Goal: Information Seeking & Learning: Learn about a topic

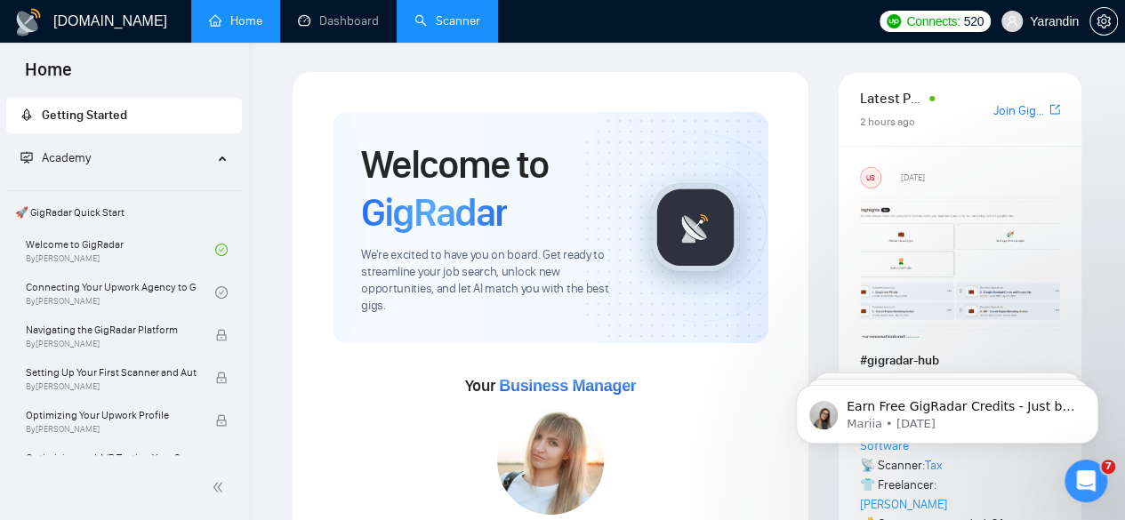
click at [456, 18] on link "Scanner" at bounding box center [447, 20] width 66 height 15
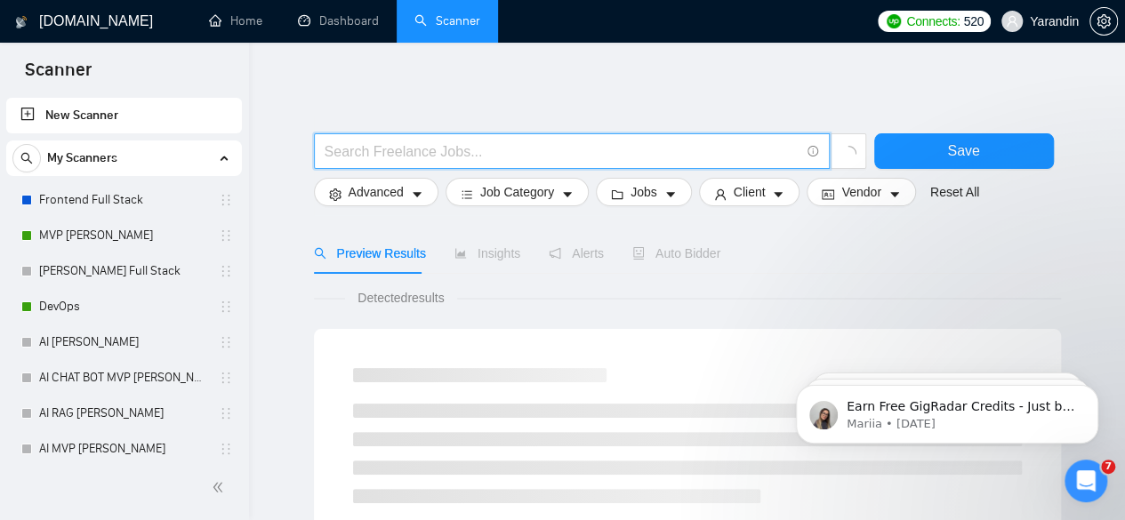
click at [453, 143] on input "text" at bounding box center [562, 152] width 475 height 22
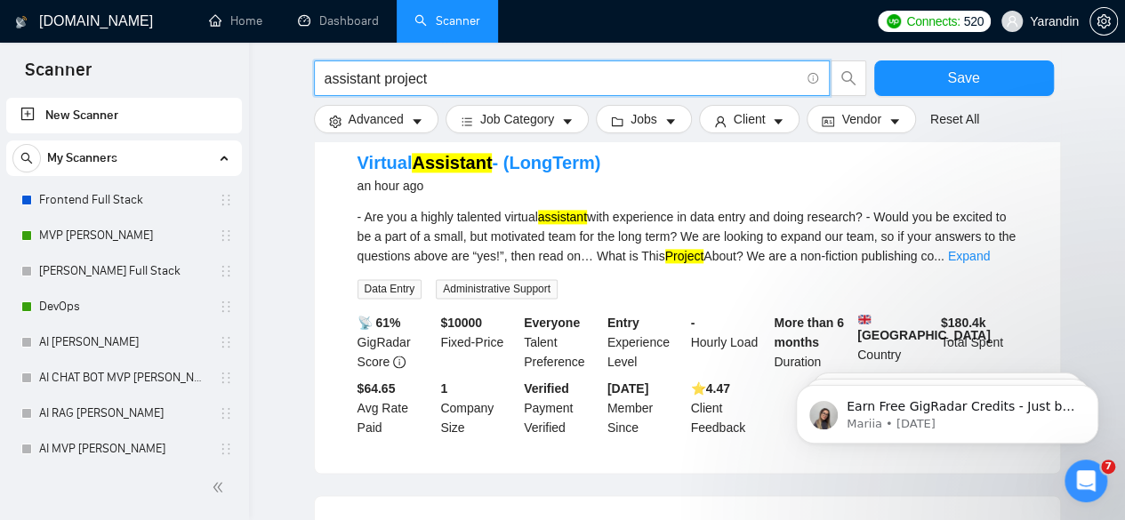
scroll to position [1071, 0]
click at [981, 248] on link "Expand" at bounding box center [969, 255] width 42 height 14
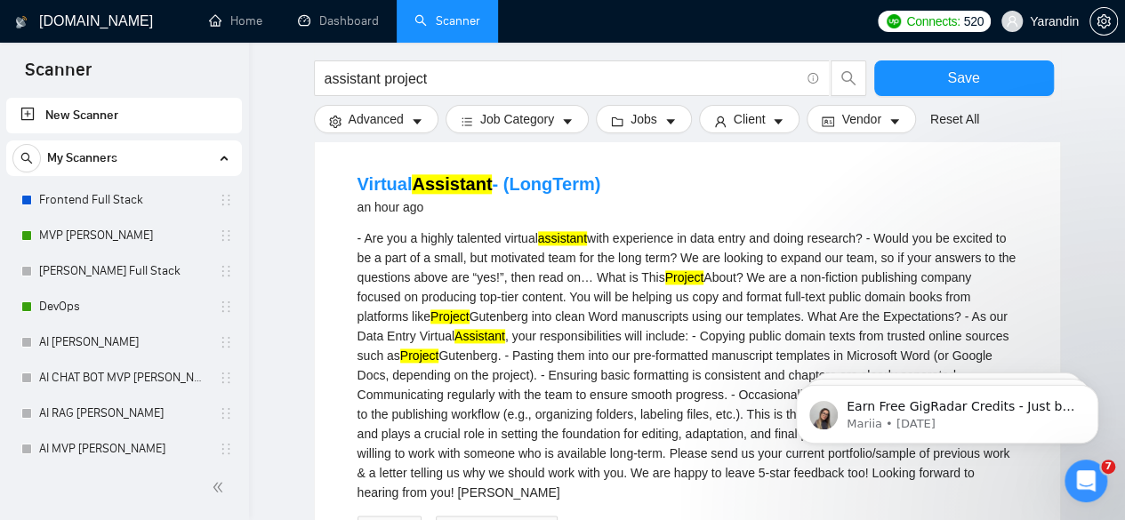
scroll to position [1046, 0]
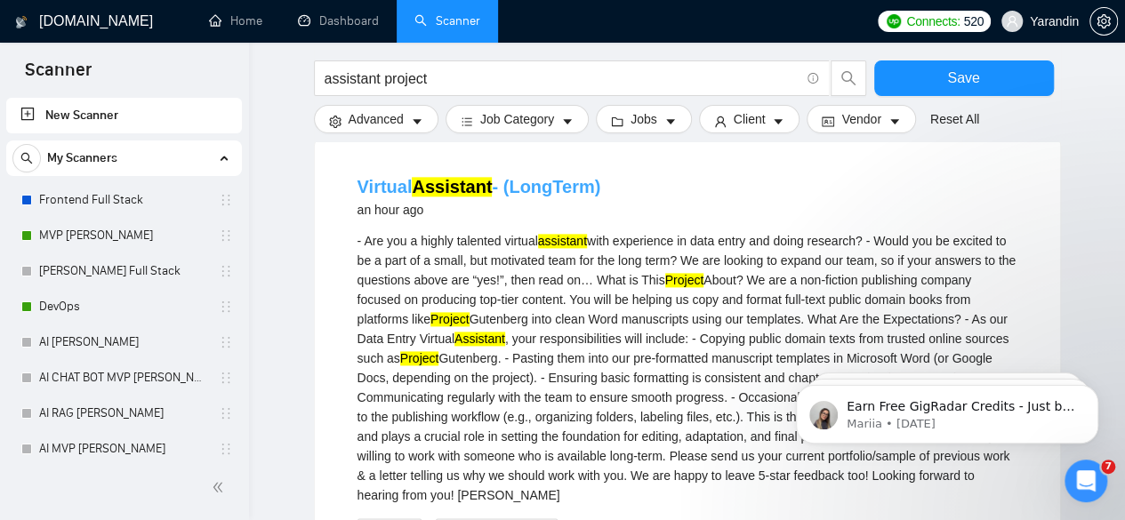
click at [506, 177] on link "Virtual Assistant - (LongTerm)" at bounding box center [479, 187] width 244 height 20
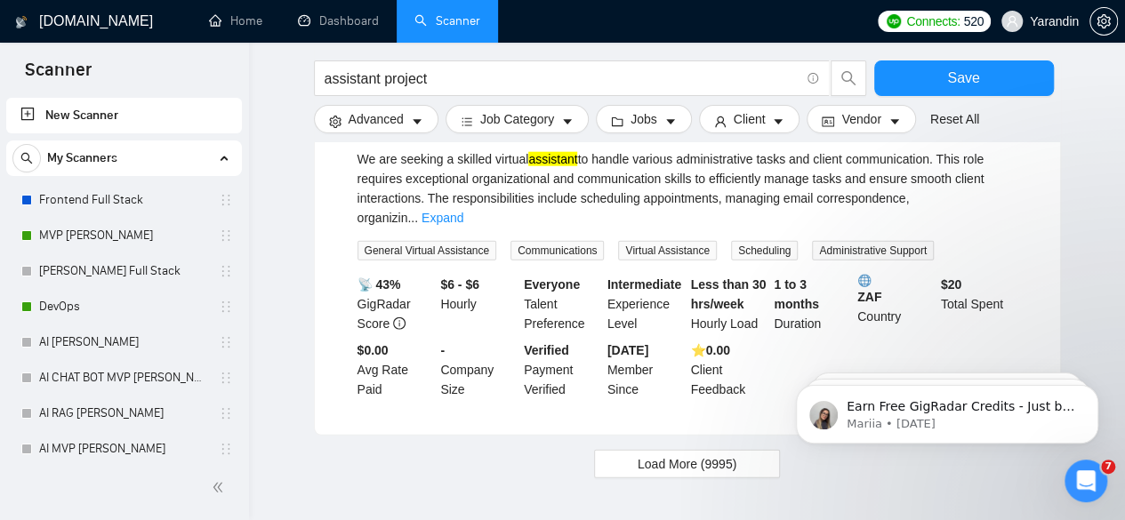
scroll to position [2146, 0]
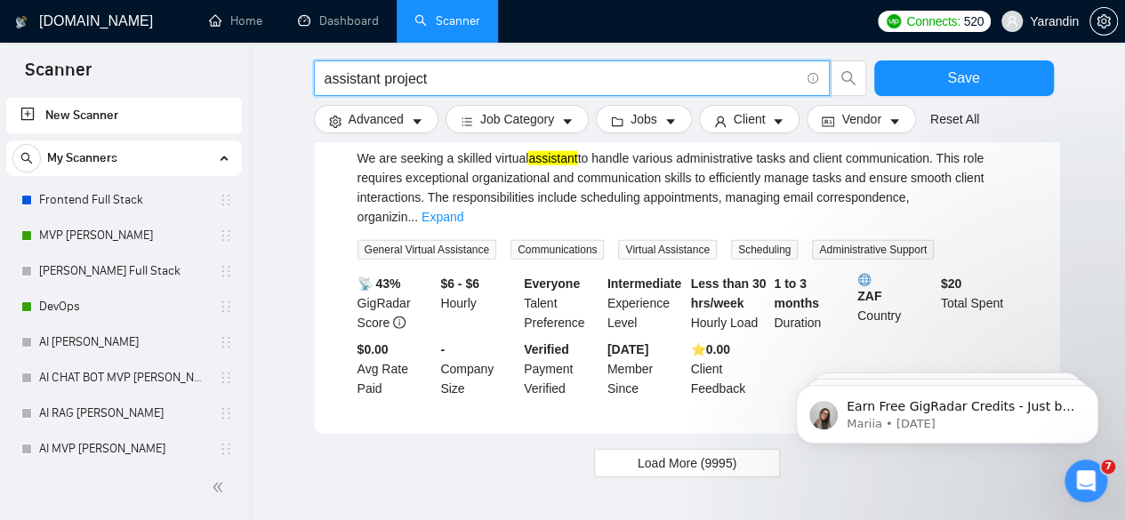
click at [694, 77] on input "assistant project" at bounding box center [562, 79] width 475 height 22
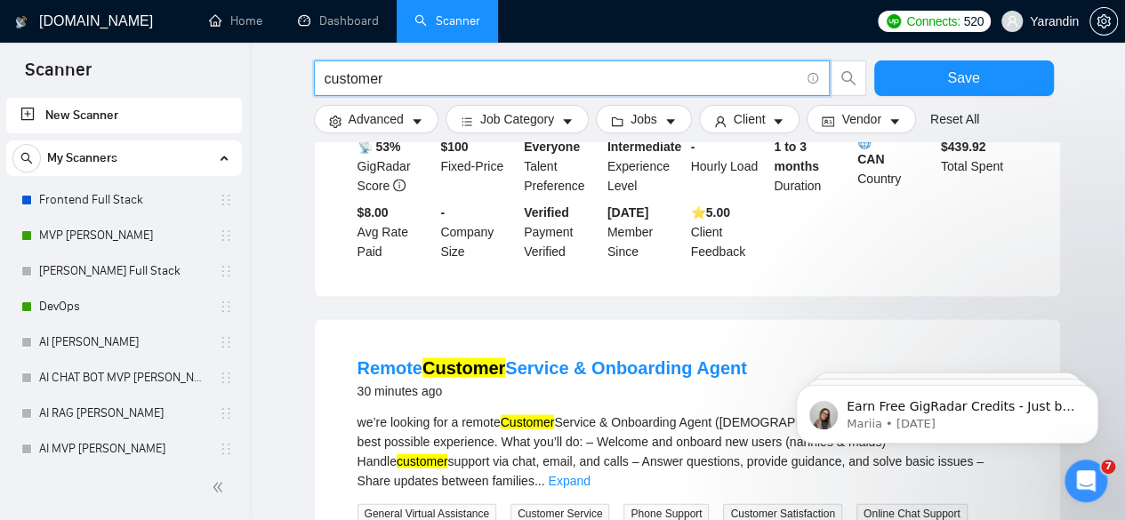
scroll to position [1648, 0]
type input "customer"
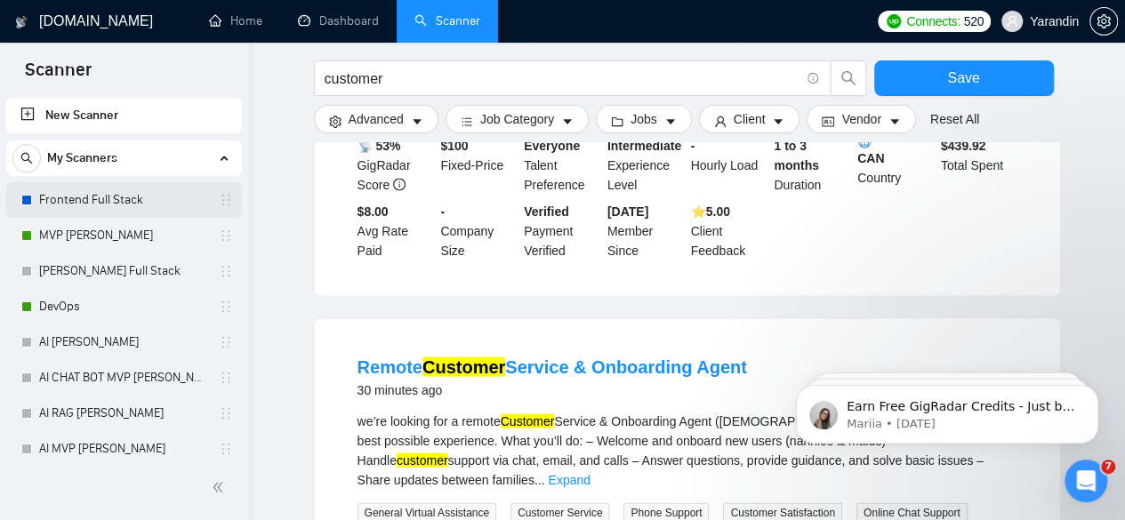
click at [151, 189] on link "Frontend Full Stack" at bounding box center [123, 200] width 169 height 36
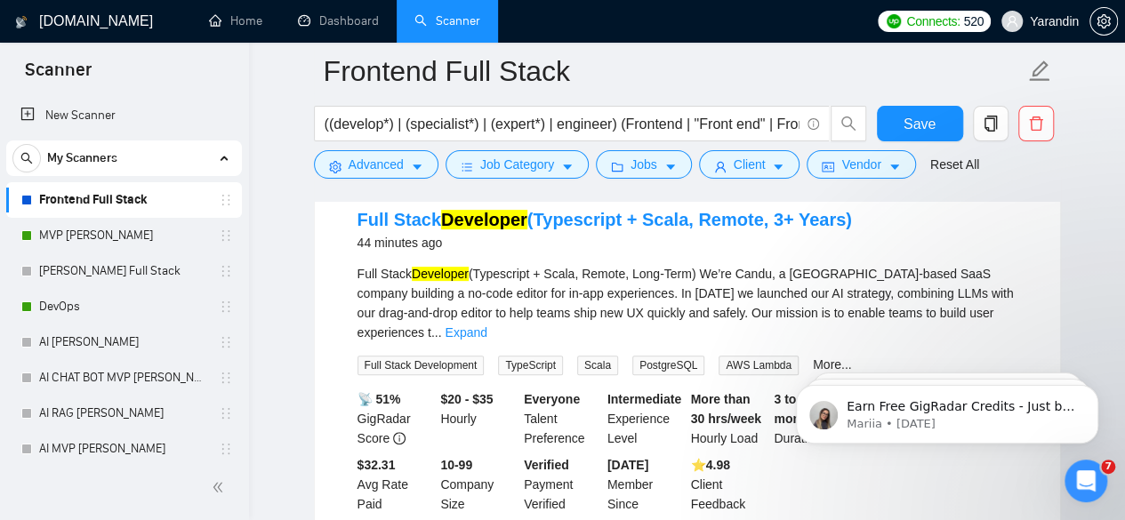
scroll to position [203, 0]
